Goal: Find contact information: Find contact information

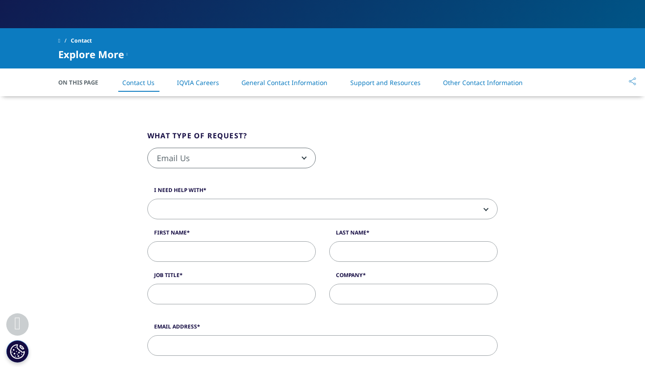
scroll to position [181, 0]
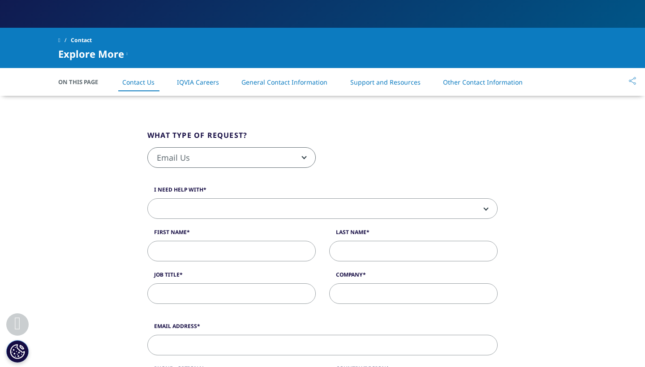
click at [201, 81] on link "IQVIA Careers" at bounding box center [198, 82] width 42 height 9
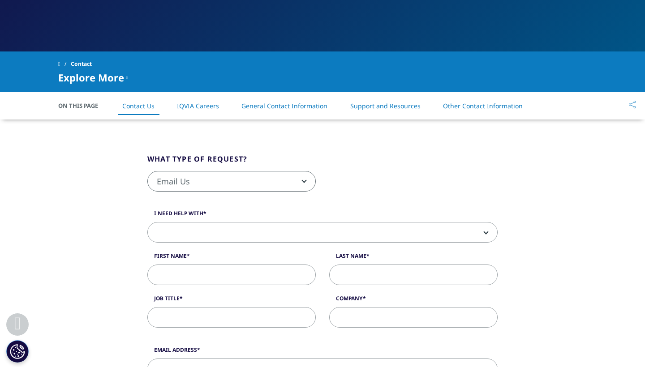
scroll to position [156, 0]
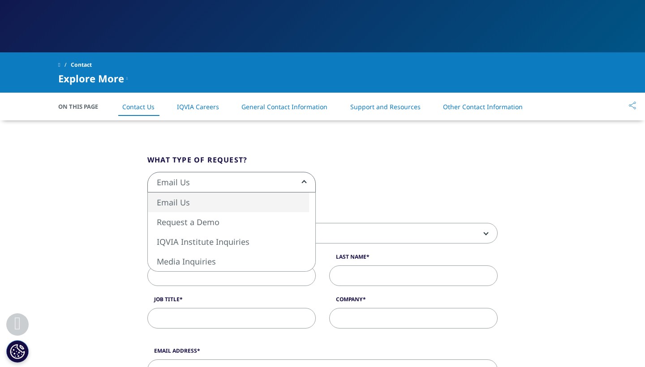
click at [258, 177] on span "Email Us" at bounding box center [231, 182] width 167 height 21
click at [256, 157] on fieldset "What type of request? Email Us Request a Demo IQVIA Institute Inquiries Media I…" at bounding box center [322, 177] width 363 height 47
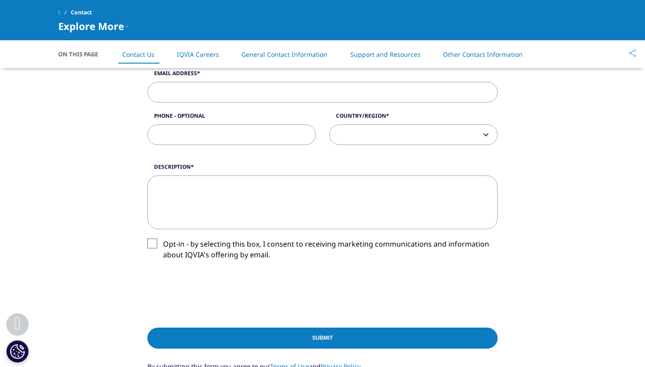
scroll to position [0, 0]
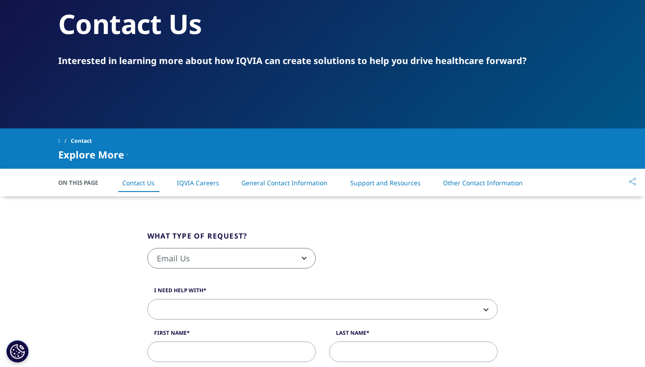
click at [414, 184] on link "Support and Resources" at bounding box center [385, 183] width 70 height 9
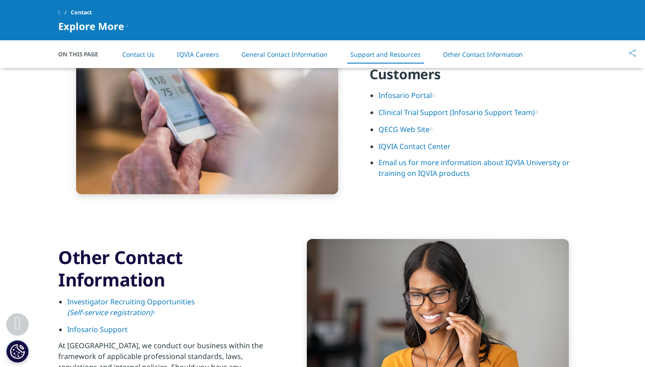
scroll to position [1222, 0]
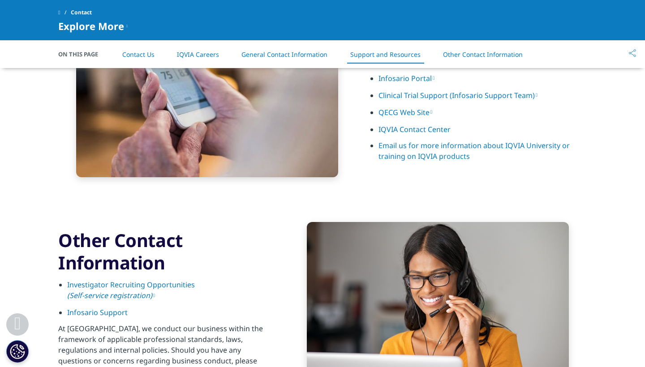
click at [482, 50] on link "Other Contact Information" at bounding box center [483, 54] width 80 height 9
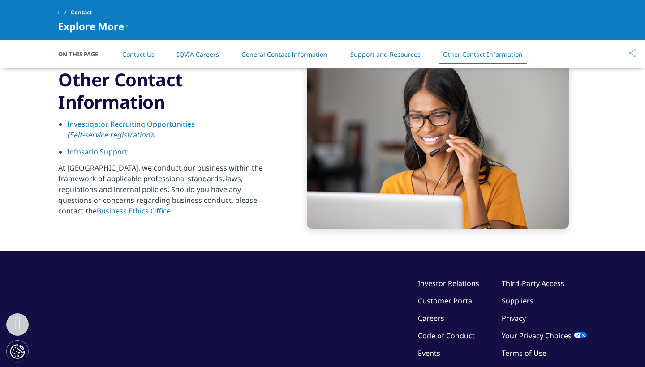
scroll to position [1394, 0]
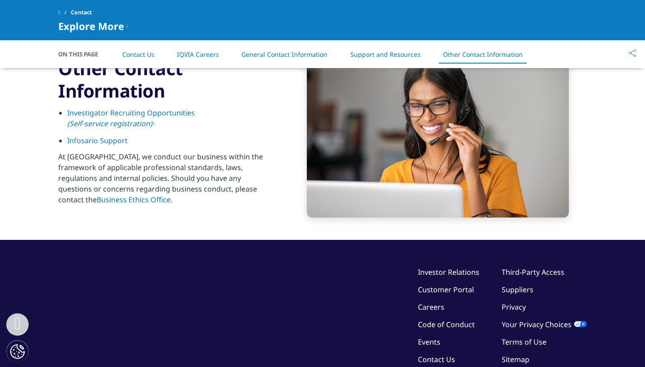
click at [402, 51] on link "Support and Resources" at bounding box center [385, 54] width 70 height 9
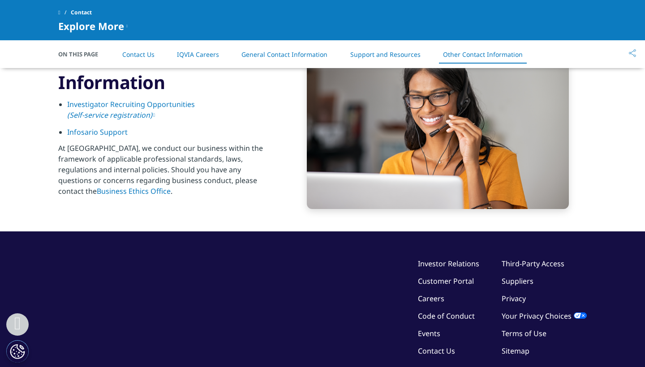
scroll to position [1410, 0]
